Goal: Information Seeking & Learning: Check status

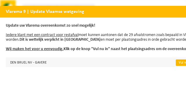
click at [176, 60] on link "Vul nu in" at bounding box center [185, 62] width 18 height 6
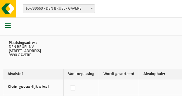
scroll to position [87, 0]
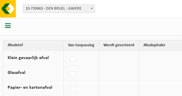
click at [104, 54] on td at bounding box center [119, 58] width 40 height 15
click at [105, 56] on td at bounding box center [119, 58] width 40 height 15
click at [114, 58] on td at bounding box center [119, 58] width 40 height 15
click at [103, 58] on td at bounding box center [119, 58] width 40 height 15
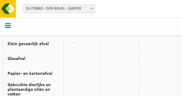
scroll to position [0, 0]
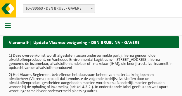
click at [7, 25] on span "button" at bounding box center [8, 26] width 6 height 6
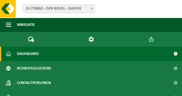
click at [35, 53] on span "Dashboard" at bounding box center [28, 54] width 22 height 15
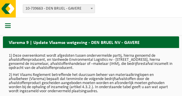
click at [4, 24] on div at bounding box center [8, 26] width 17 height 15
click at [9, 25] on span "button" at bounding box center [8, 26] width 6 height 6
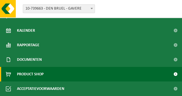
scroll to position [87, 0]
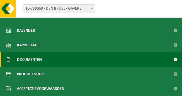
click at [39, 59] on span "Documenten" at bounding box center [29, 60] width 25 height 15
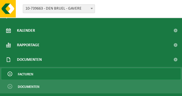
click at [29, 74] on span "Facturen" at bounding box center [25, 74] width 15 height 11
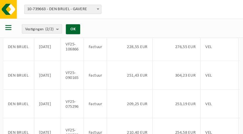
scroll to position [58, 0]
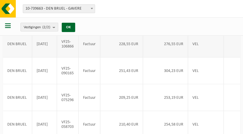
drag, startPoint x: 143, startPoint y: 1, endPoint x: 40, endPoint y: 61, distance: 119.5
click at [40, 58] on td "2025-07-31" at bounding box center [44, 44] width 25 height 27
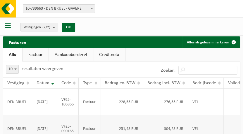
scroll to position [39, 0]
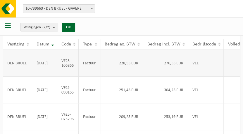
click at [182, 65] on td at bounding box center [244, 63] width 43 height 27
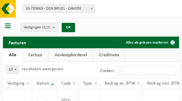
drag, startPoint x: 169, startPoint y: 1, endPoint x: 32, endPoint y: 31, distance: 140.3
click at [32, 31] on button "Vestigingen (2/2)" at bounding box center [39, 27] width 38 height 9
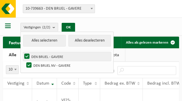
click at [49, 56] on label "DEN BRUEL - GAVERE" at bounding box center [67, 56] width 88 height 9
click at [22, 52] on input "DEN BRUEL - GAVERE" at bounding box center [22, 52] width 0 height 0
click at [49, 56] on label "DEN BRUEL - GAVERE" at bounding box center [67, 56] width 88 height 9
click at [22, 52] on input "DEN BRUEL - GAVERE" at bounding box center [22, 52] width 0 height 0
checkbox input "true"
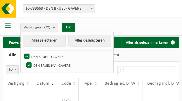
click at [119, 13] on div "Vestiging: 10-739663 - DEN BRUEL - GAVERE 10-924494 - DEN BRUEL NV - GAVERE 10-…" at bounding box center [77, 8] width 117 height 9
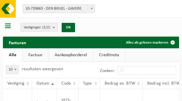
click at [7, 25] on span "button" at bounding box center [8, 26] width 6 height 6
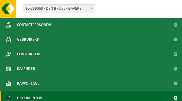
scroll to position [117, 0]
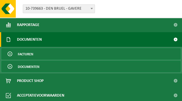
click at [49, 67] on link "Documenten" at bounding box center [90, 66] width 179 height 11
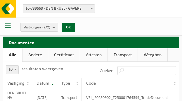
click at [7, 25] on span "button" at bounding box center [8, 26] width 6 height 6
